Goal: Submit feedback/report problem

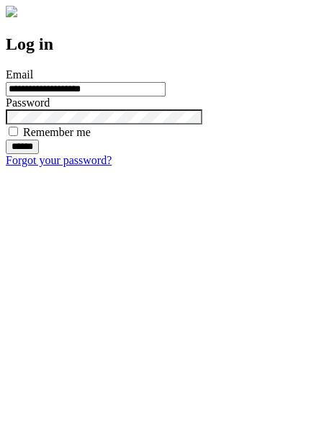
click at [39, 154] on input "******" at bounding box center [22, 147] width 33 height 14
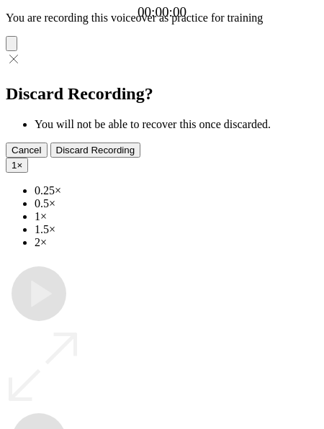
type input "**********"
